Goal: Transaction & Acquisition: Purchase product/service

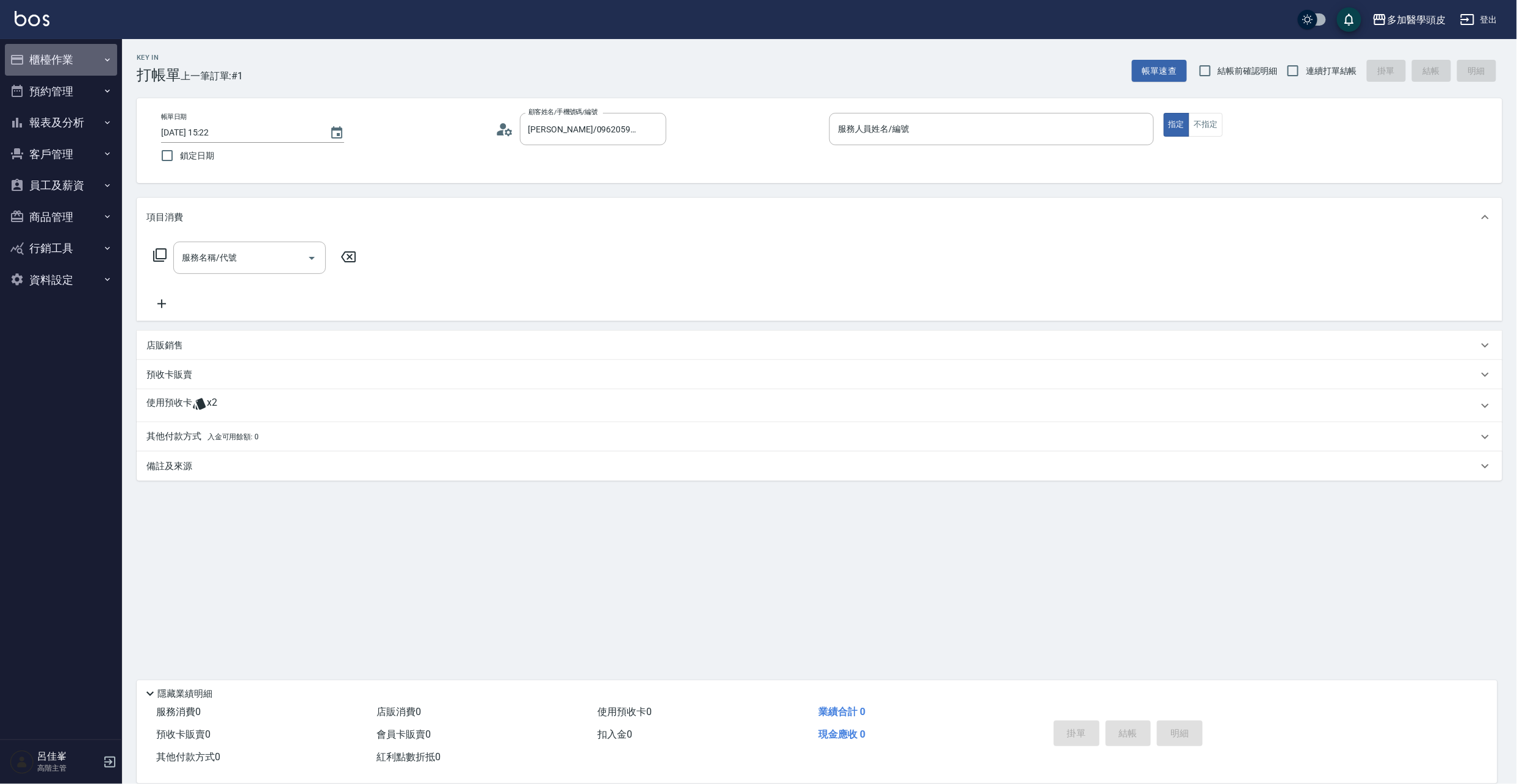
click at [67, 57] on button "櫃檯作業" at bounding box center [61, 60] width 112 height 32
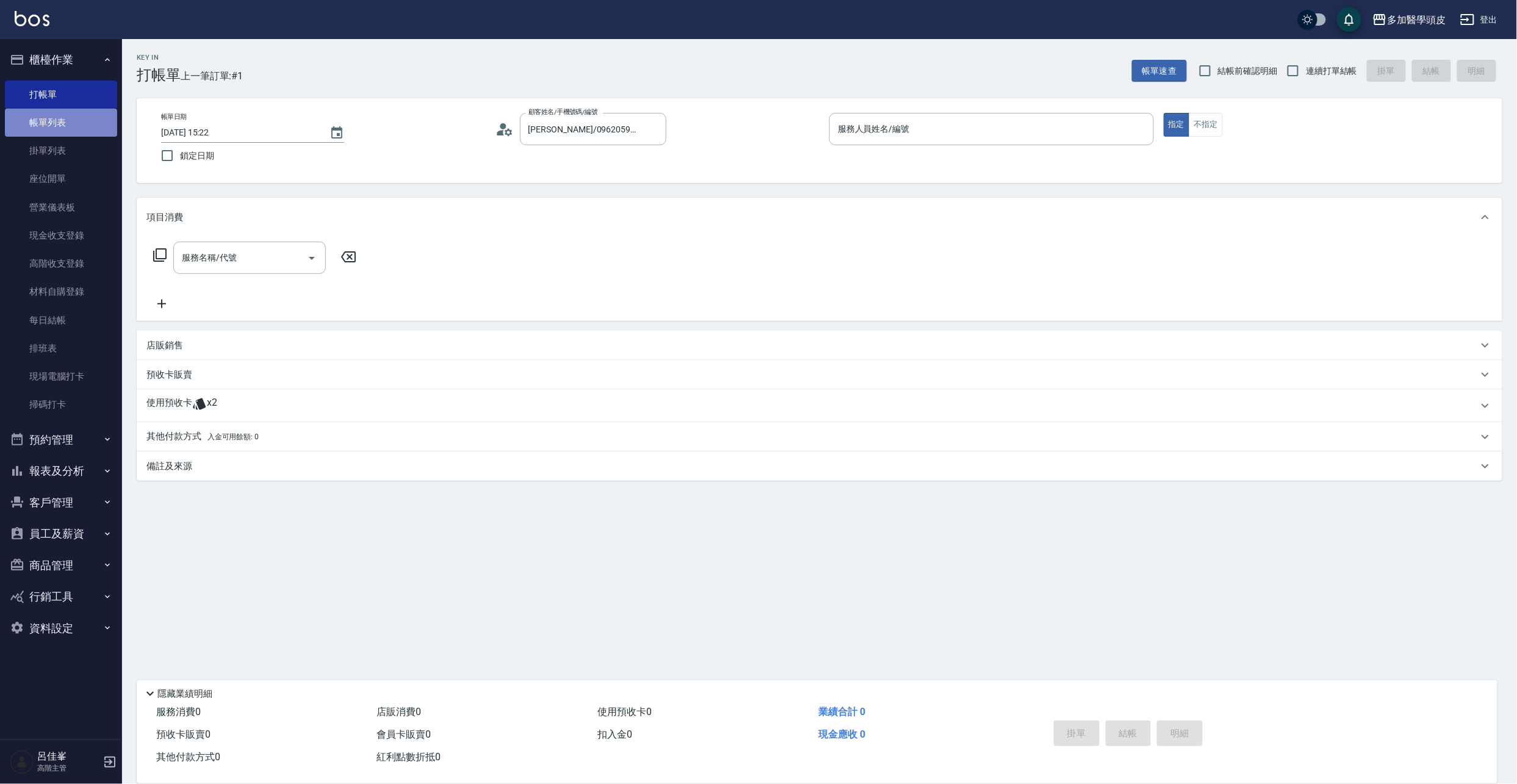
click at [95, 112] on link "帳單列表" at bounding box center [61, 123] width 112 height 28
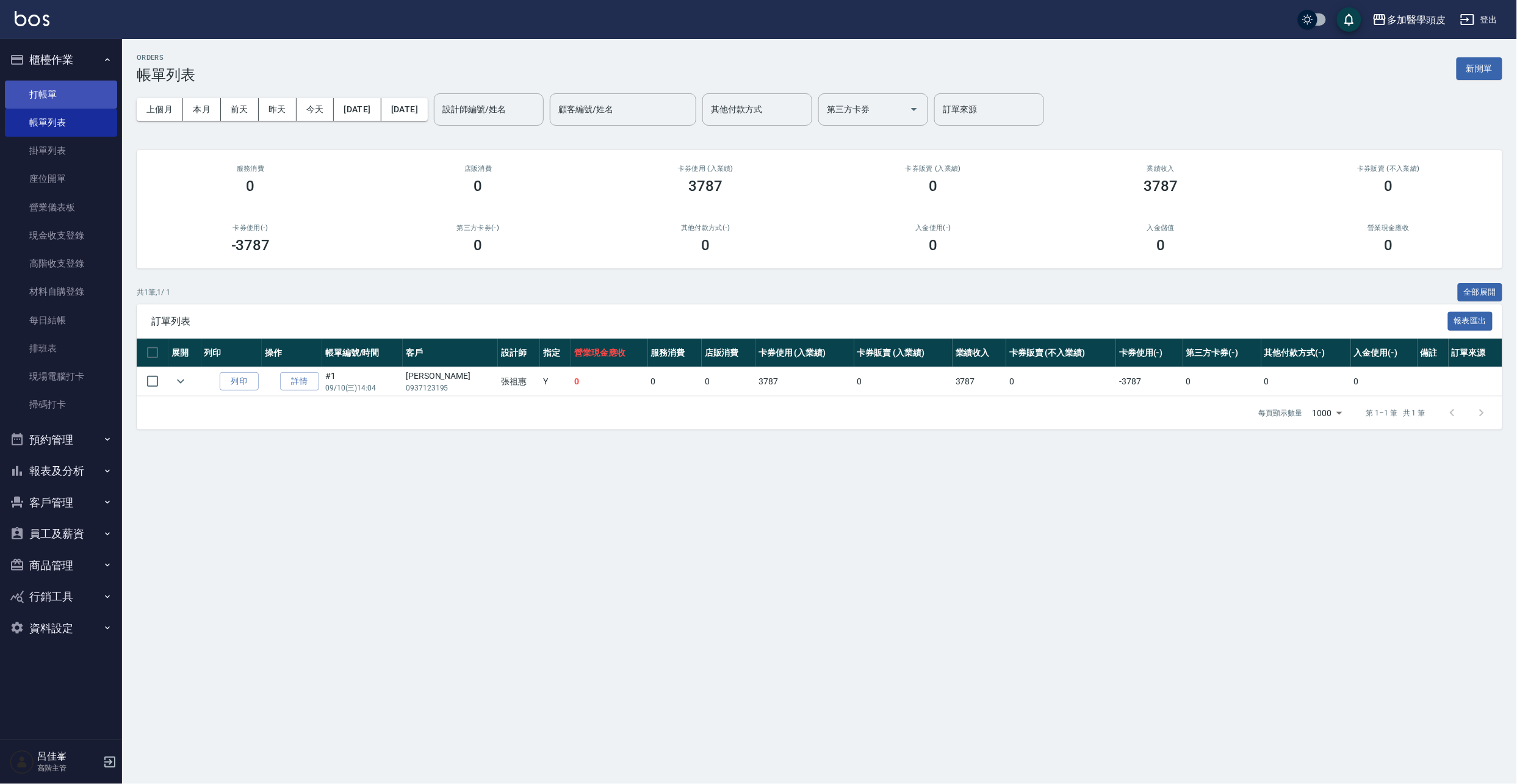
click at [76, 99] on link "打帳單" at bounding box center [61, 95] width 112 height 28
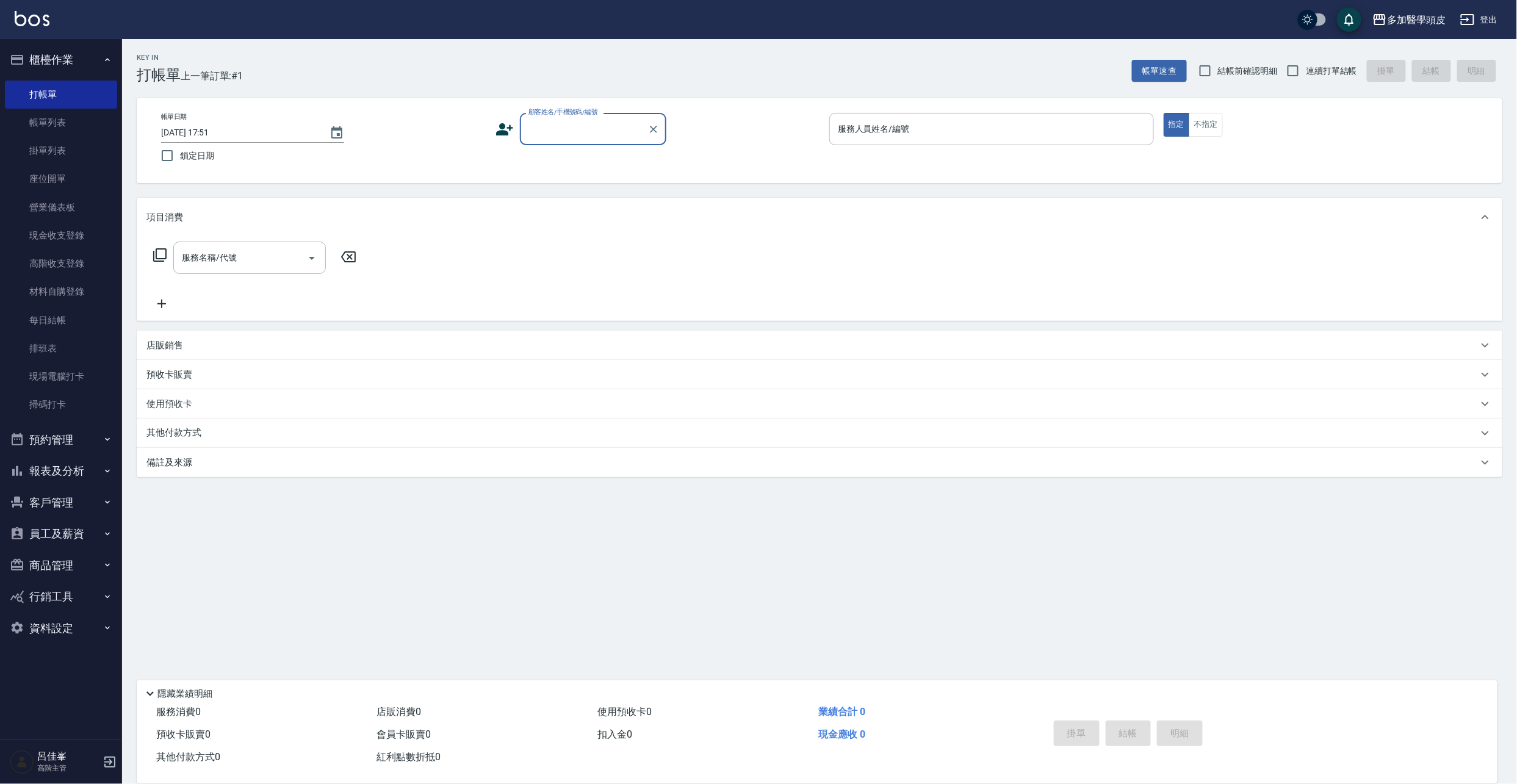
click at [611, 130] on input "顧客姓名/手機號碼/編號" at bounding box center [584, 129] width 117 height 22
click at [587, 186] on li "[PERSON_NAME]/0963458721/" at bounding box center [593, 181] width 146 height 20
type input "[PERSON_NAME]/0963458721/"
click at [869, 121] on input "服務人員姓名/編號" at bounding box center [991, 129] width 313 height 22
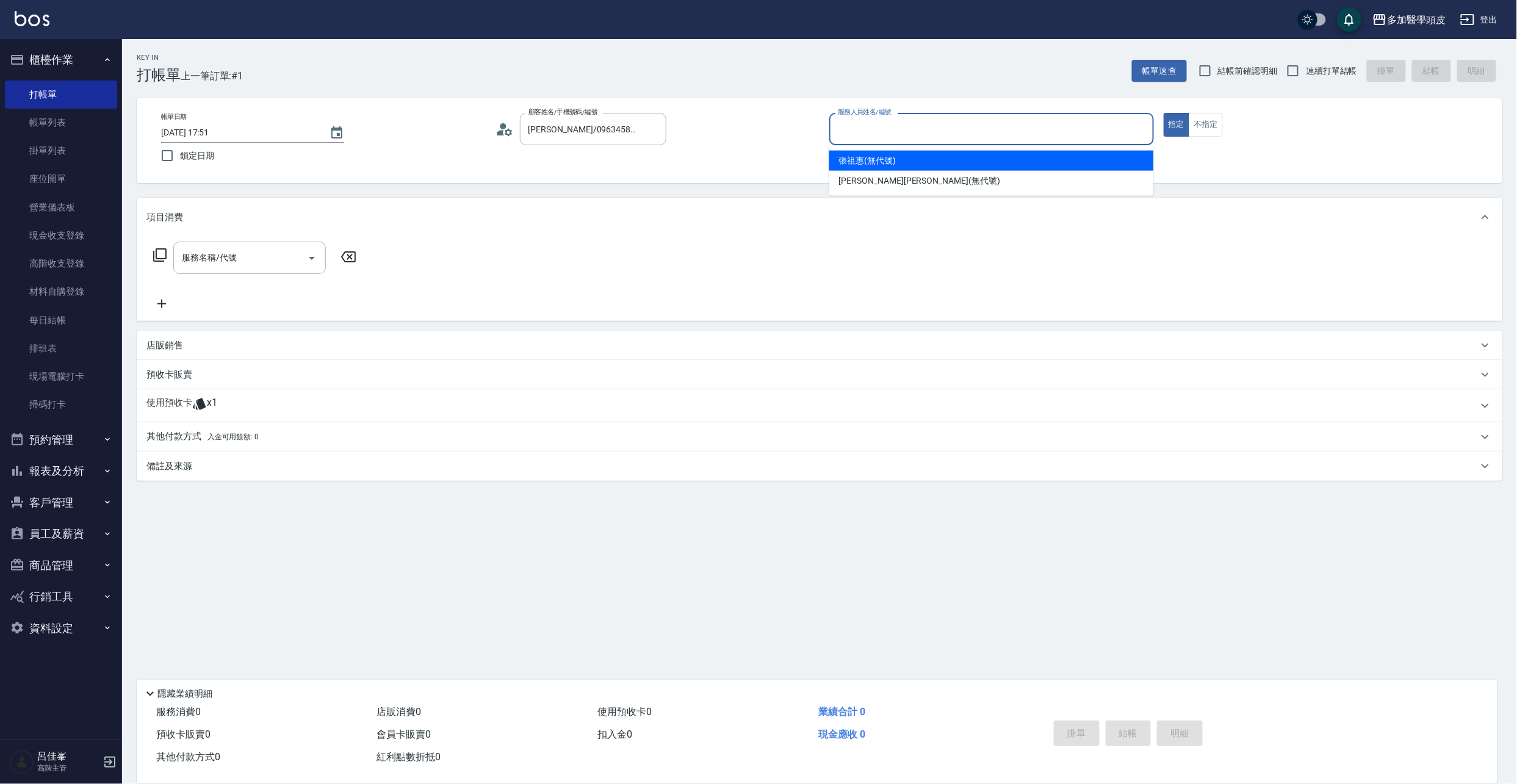
click at [853, 161] on span "[PERSON_NAME](無代號)" at bounding box center [867, 161] width 57 height 13
type input "[PERSON_NAME](無代號)"
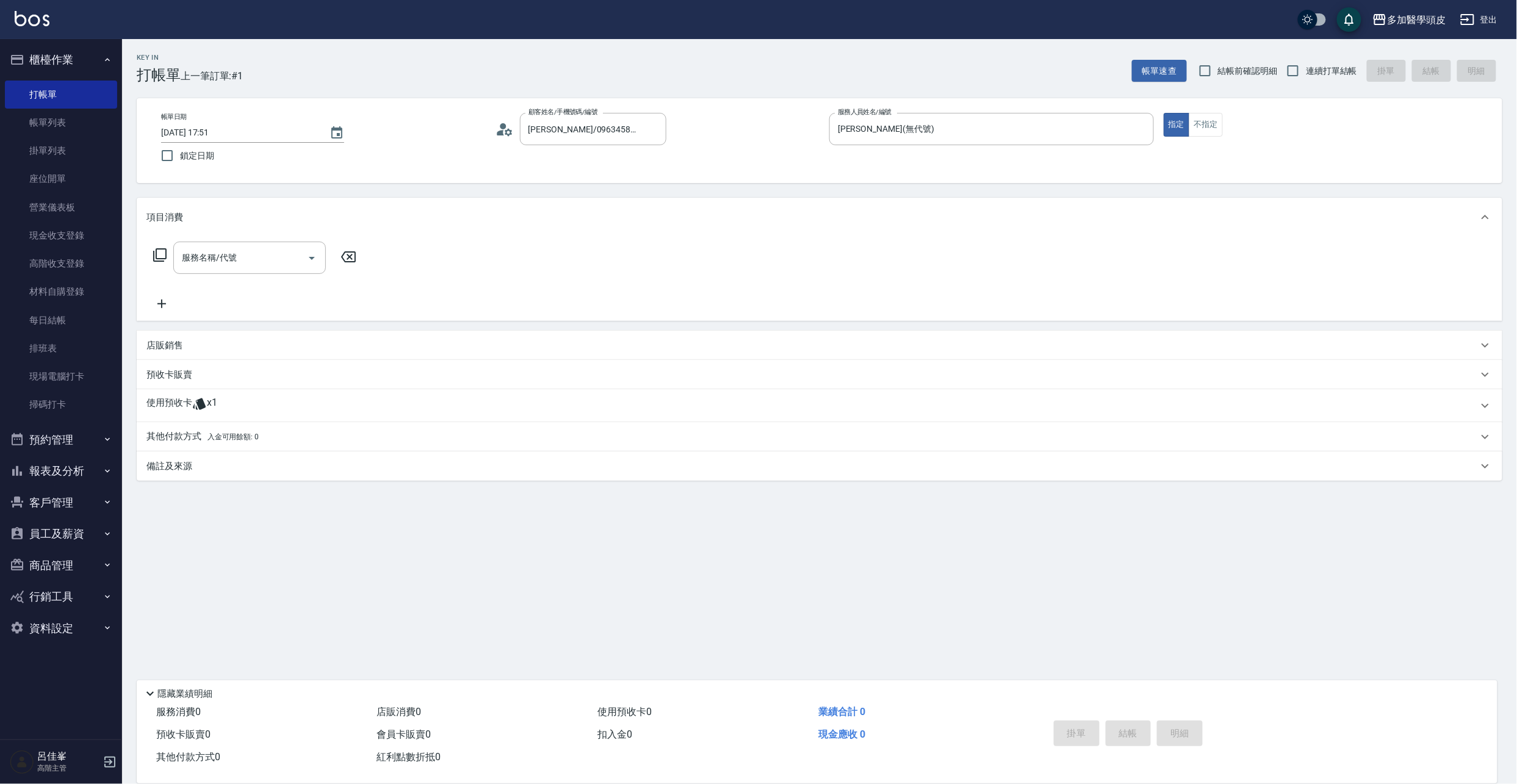
click at [207, 403] on span "x1" at bounding box center [212, 405] width 10 height 18
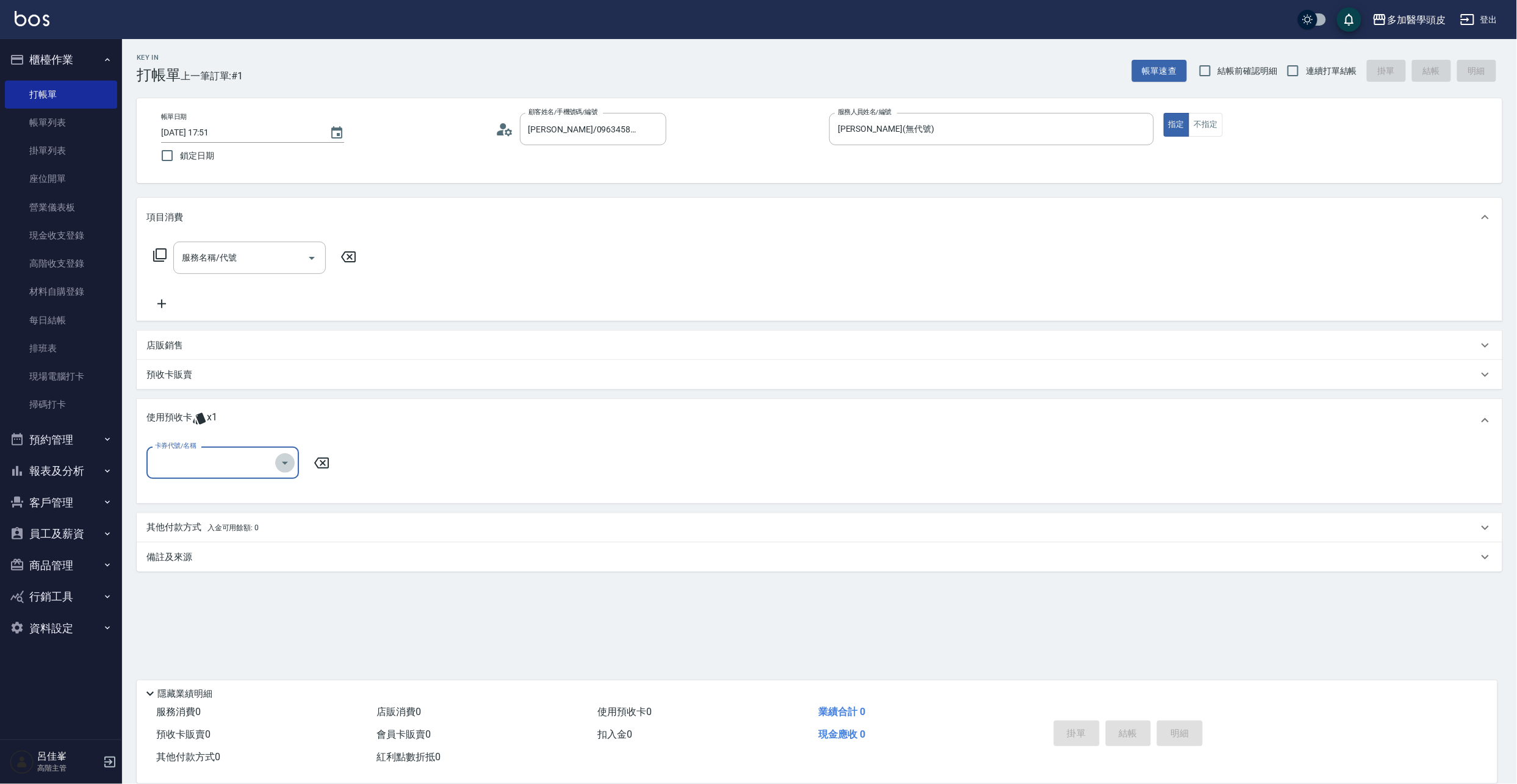
click at [281, 469] on icon "Open" at bounding box center [285, 463] width 15 height 15
click at [281, 489] on div "育髮課程6堂 剩餘1張" at bounding box center [222, 494] width 153 height 20
type input "育髮課程6堂"
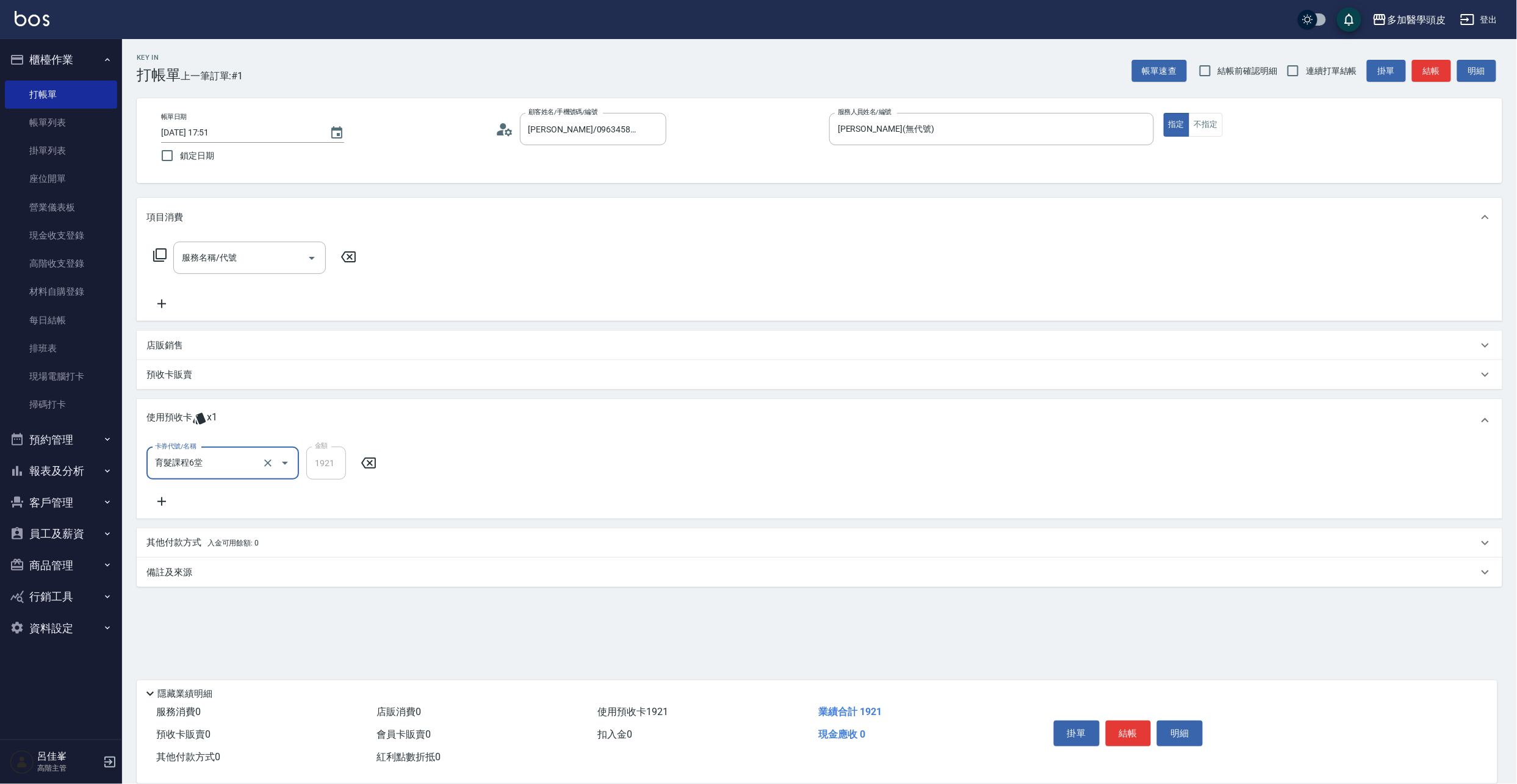
click at [259, 466] on div at bounding box center [276, 463] width 34 height 32
click at [1125, 727] on button "結帳" at bounding box center [1129, 733] width 46 height 25
